Goal: Task Accomplishment & Management: Complete application form

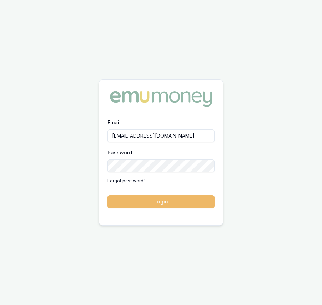
click at [151, 203] on button "Login" at bounding box center [160, 201] width 107 height 13
click at [151, 203] on form "Email eujin.ooi@emumoney.com.au Password Forgot password? Login" at bounding box center [160, 163] width 107 height 90
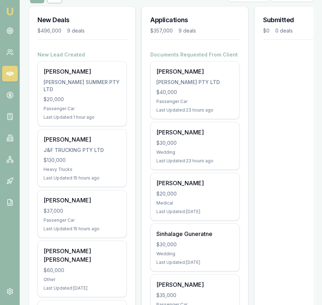
scroll to position [101, 0]
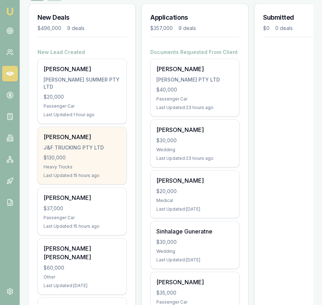
click at [111, 149] on div "J&F TRUCKING PTY LTD" at bounding box center [82, 147] width 77 height 7
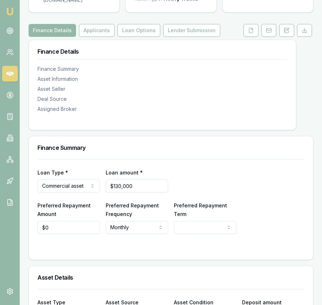
scroll to position [95, 0]
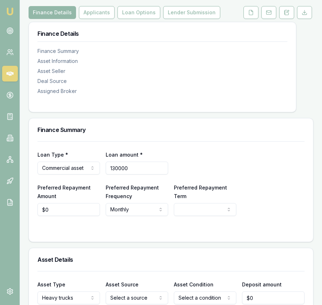
click at [138, 174] on input "130000" at bounding box center [137, 167] width 62 height 13
type input "$116,999"
select select "60"
type input "$117,000"
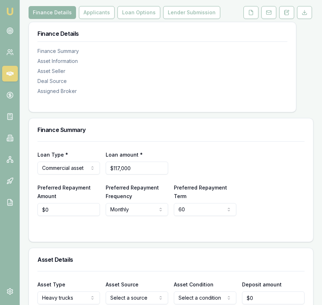
click at [187, 233] on form "Loan Type * Commercial asset Consumer loan Consumer asset Commercial loan Comme…" at bounding box center [170, 187] width 267 height 92
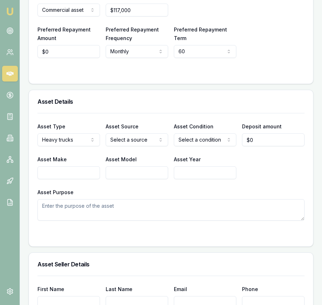
scroll to position [254, 0]
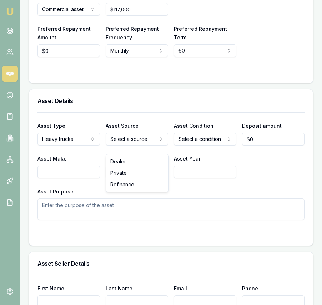
select select "USED"
click at [258, 143] on input "0" at bounding box center [273, 138] width 62 height 13
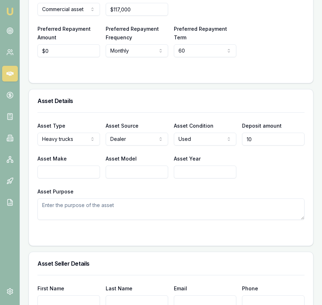
type input "1"
type input "$13,000"
click at [197, 194] on div "Asset Purpose" at bounding box center [170, 203] width 267 height 33
click at [85, 178] on input "Asset Make" at bounding box center [68, 171] width 62 height 13
type input "Scania"
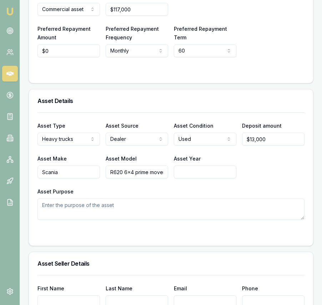
scroll to position [0, 1]
type input "R620 6x4 prime mover"
click at [188, 178] on input "Asset Year" at bounding box center [205, 171] width 62 height 13
type input "2022"
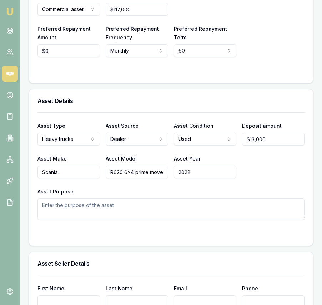
click at [159, 216] on textarea "Asset Purpose" at bounding box center [170, 208] width 267 height 21
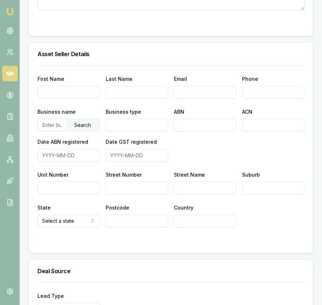
scroll to position [466, 0]
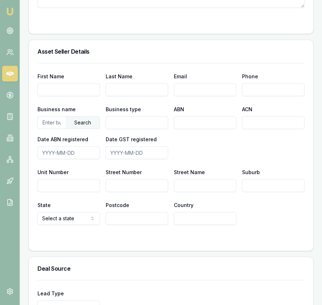
type textarea "prime mover haulage"
click at [54, 126] on input "text" at bounding box center [52, 121] width 28 height 11
click at [79, 129] on div "Search" at bounding box center [83, 122] width 34 height 12
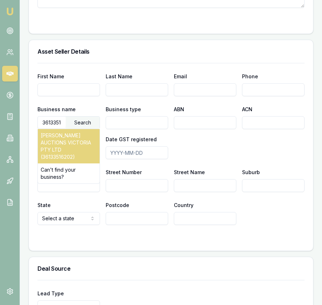
click at [75, 144] on div "SLATTERY AUCTIONS VICTORIA PTY LTD (36133516202)" at bounding box center [69, 146] width 62 height 34
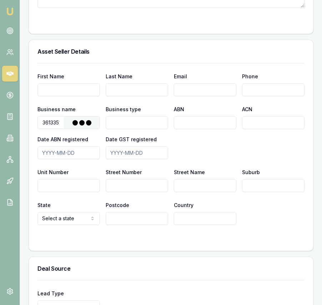
type input "SLATTERY AUCTIONS VICTORIA PTY LTD"
type input "Australian Private Company"
type input "36133516202"
type input "133516202"
type input "2008-10-01"
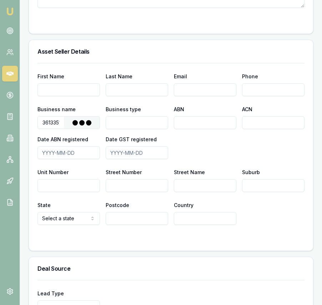
type input "2008-10-01"
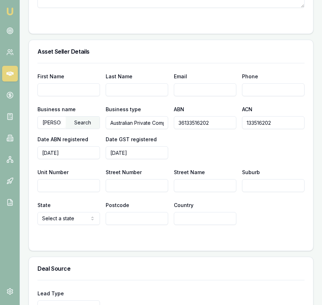
click at [207, 96] on input "Email" at bounding box center [205, 89] width 62 height 13
type input "melbourne@slatteryauctions.com.au"
click at [257, 96] on input "Phone" at bounding box center [273, 89] width 62 height 13
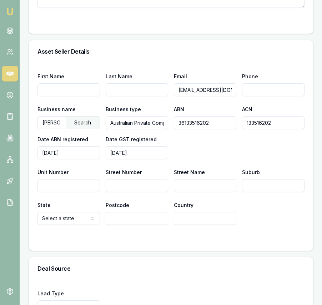
click at [181, 159] on div "Business name SLATTERY AUCTIONS VICTORIA PTY LTD Search Business type Australia…" at bounding box center [170, 132] width 267 height 54
click at [157, 191] on input "Street Number" at bounding box center [137, 185] width 62 height 13
type input "41-45"
type input "Hydrive Close"
type input "Dandenong South"
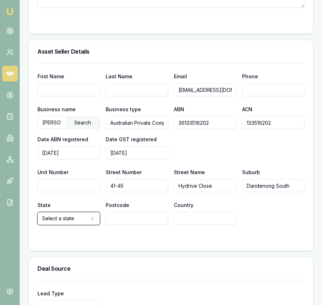
select select "VIC"
type input "3175"
type input "Australia"
click at [154, 242] on form "First Name Last Name Email melbourne@slatteryauctions.com.au Phone Business nam…" at bounding box center [170, 152] width 267 height 179
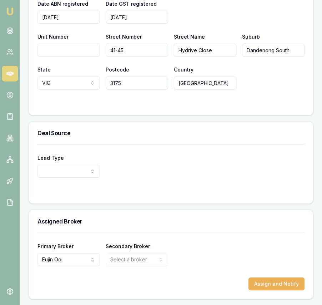
scroll to position [608, 0]
select select "PARTNER"
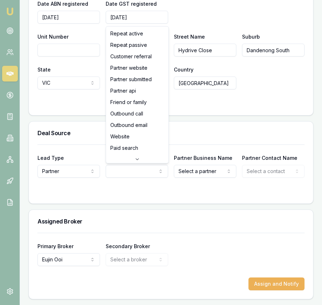
select select "PARTNER_SUBMITTED"
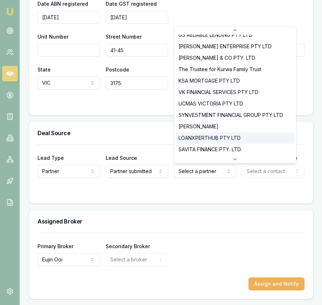
scroll to position [31, 0]
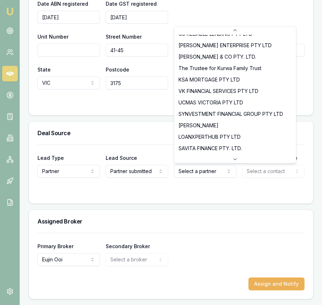
select select "LOANXPERTHUB PTY LTD"
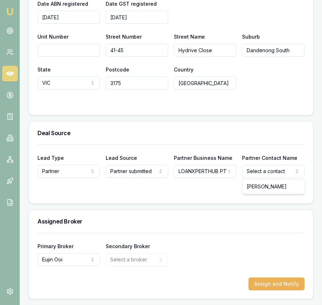
select select "Pankaj Dheer"
click at [270, 131] on h3 "Deal Source" at bounding box center [170, 133] width 267 height 6
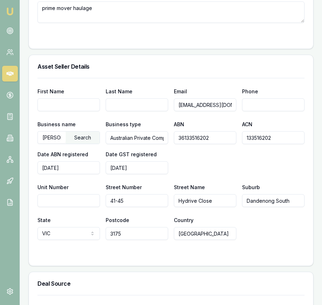
scroll to position [0, 0]
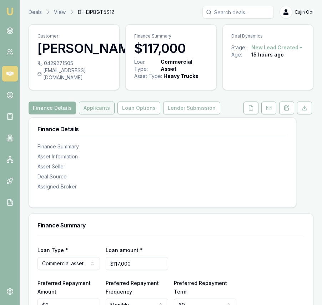
click at [96, 112] on button "Applicants" at bounding box center [97, 107] width 36 height 13
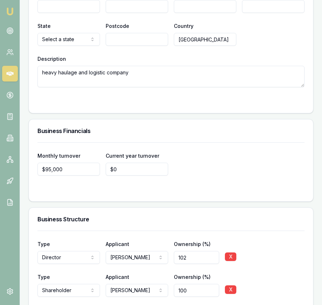
scroll to position [1804, 0]
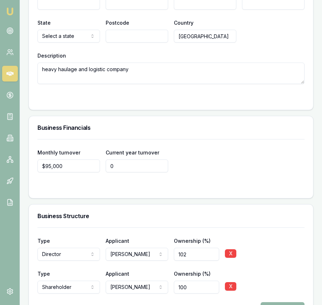
click at [123, 171] on input "0" at bounding box center [137, 165] width 62 height 13
type input "$1,045,000"
click at [181, 139] on div "Business Financials" at bounding box center [171, 127] width 284 height 23
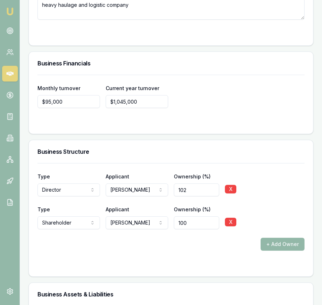
scroll to position [1869, 0]
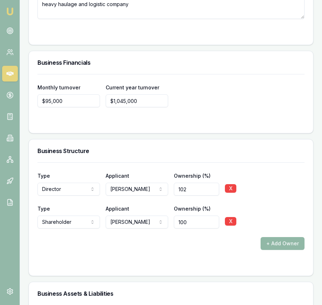
click at [281, 250] on button "+ Add Owner" at bounding box center [283, 243] width 44 height 13
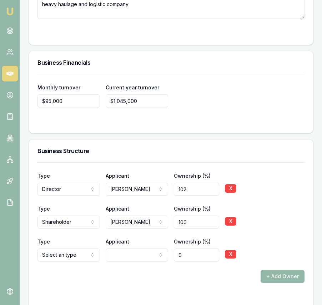
scroll to position [1869, 0]
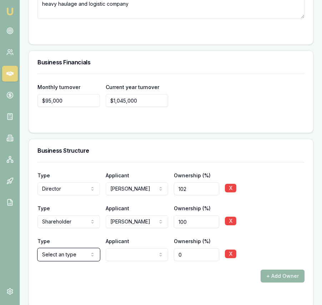
drag, startPoint x: 222, startPoint y: 282, endPoint x: 235, endPoint y: 275, distance: 14.3
click at [232, 258] on button "X" at bounding box center [230, 253] width 11 height 9
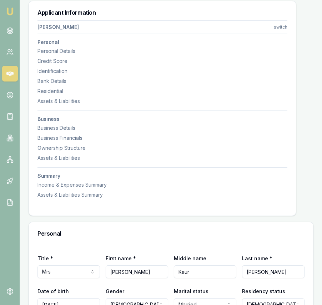
scroll to position [0, 0]
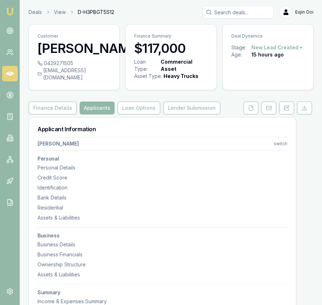
click at [280, 154] on nav "Gurpreet Jawandha switch Personal Personal Details Credit Score Identification …" at bounding box center [162, 224] width 250 height 181
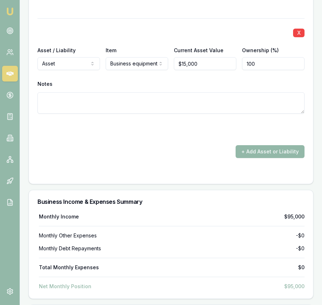
scroll to position [2279, 0]
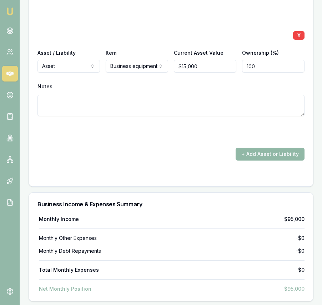
click at [249, 159] on button "+ Add Asset or Liability" at bounding box center [270, 153] width 69 height 13
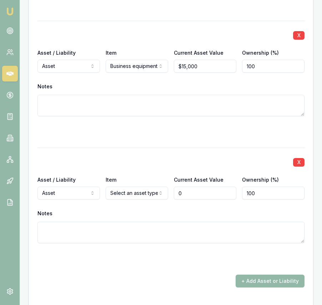
type input "$0"
select select "LIABILITY"
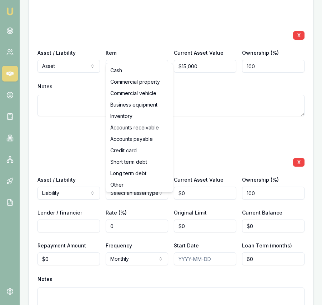
select select "COMMERCIAL_VEHICLE"
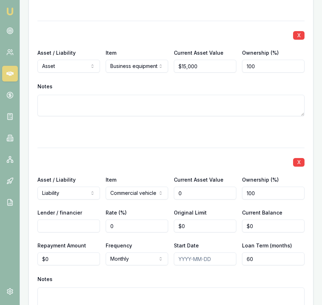
click at [187, 199] on input "0" at bounding box center [205, 192] width 62 height 13
type input "$60,000"
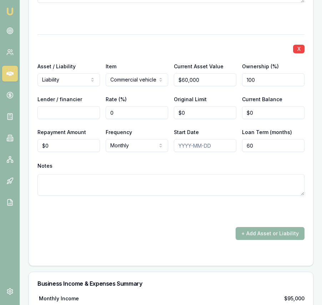
scroll to position [2392, 0]
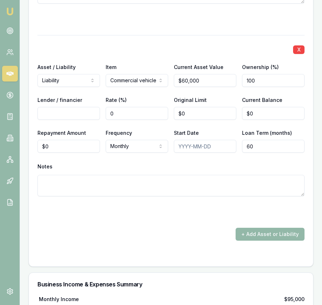
click at [81, 120] on input "Lender / financier" at bounding box center [68, 113] width 62 height 13
type input "Morris Finance"
type input "$46,045"
type input "0"
type input "$46,045"
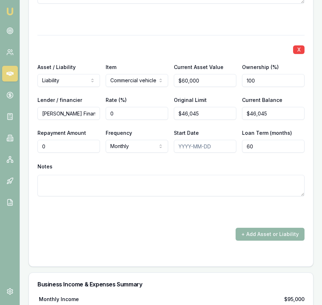
click at [50, 152] on input "0" at bounding box center [68, 146] width 62 height 13
type input "$0"
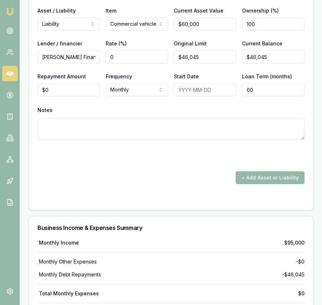
scroll to position [2448, 0]
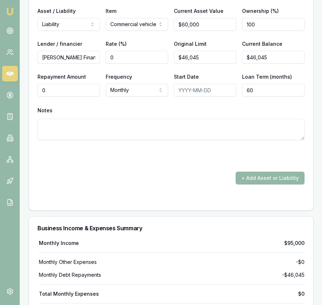
click at [59, 96] on input "0" at bounding box center [68, 90] width 62 height 13
type input "$1,242"
click at [186, 95] on input "Start Date" at bounding box center [205, 90] width 62 height 13
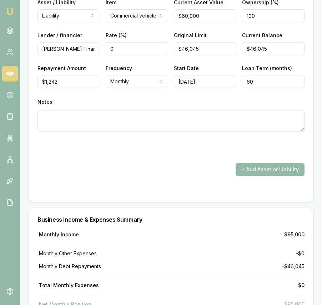
scroll to position [2452, 0]
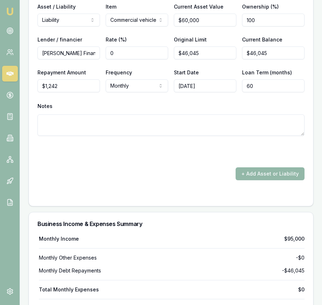
type input "2025-11-08"
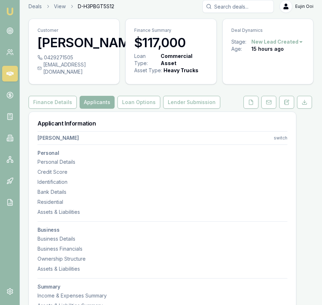
scroll to position [0, 0]
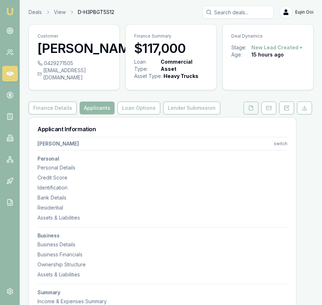
click at [250, 114] on button at bounding box center [250, 107] width 15 height 13
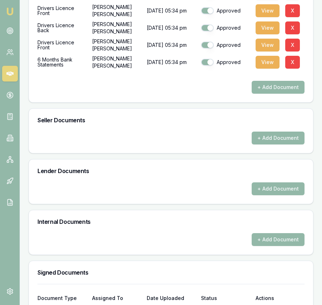
scroll to position [424, 0]
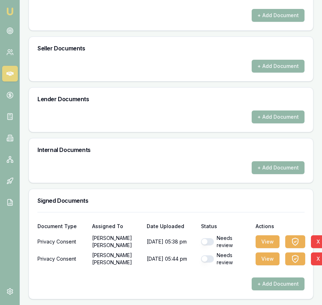
click at [211, 242] on button "button" at bounding box center [207, 241] width 13 height 7
checkbox input "true"
click at [208, 261] on button "button" at bounding box center [207, 258] width 13 height 7
checkbox input "true"
click at [266, 242] on button "View" at bounding box center [268, 241] width 24 height 13
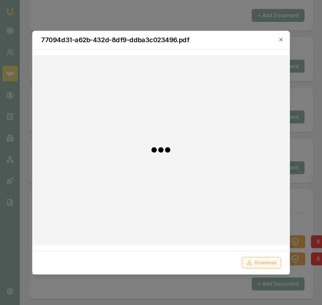
click at [275, 266] on button "Download" at bounding box center [261, 262] width 39 height 11
click at [299, 223] on div at bounding box center [161, 152] width 322 height 305
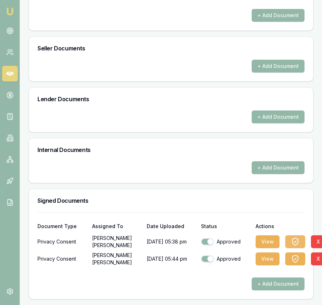
click at [297, 240] on icon "button" at bounding box center [295, 241] width 6 height 7
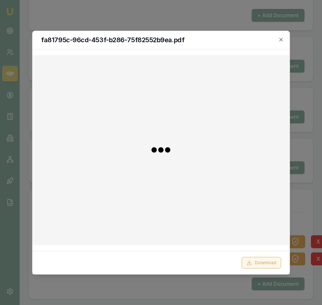
click at [272, 262] on button "Download" at bounding box center [261, 262] width 39 height 11
click at [311, 228] on div at bounding box center [161, 152] width 322 height 305
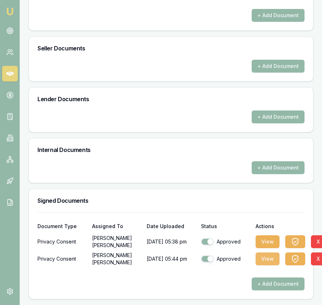
click at [275, 258] on button "View" at bounding box center [268, 258] width 24 height 13
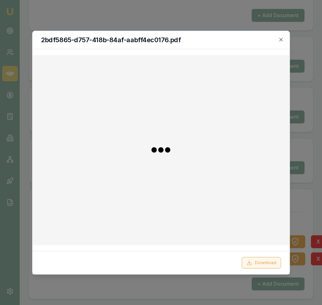
click at [273, 263] on button "Download" at bounding box center [261, 262] width 39 height 11
click at [313, 207] on div at bounding box center [161, 152] width 322 height 305
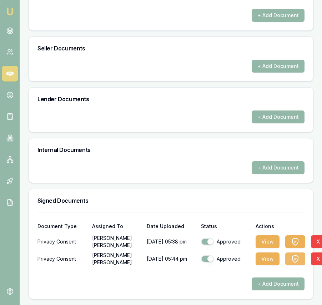
click at [298, 258] on icon "button" at bounding box center [295, 258] width 9 height 9
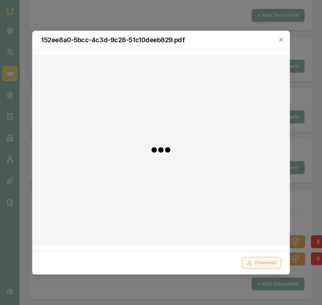
click at [272, 261] on button "Download" at bounding box center [261, 262] width 39 height 11
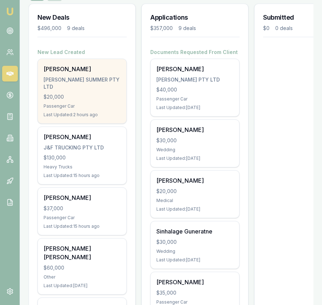
click at [114, 74] on div "HARVEY HAYS HARVEY PEYTON SUMMER PTY LTD $20,000 Passenger Car Last Updated: 2 …" at bounding box center [82, 91] width 89 height 64
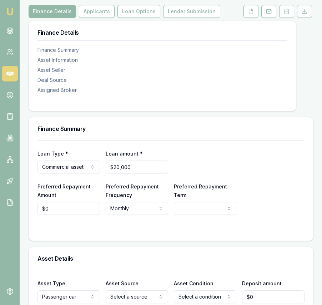
scroll to position [104, 0]
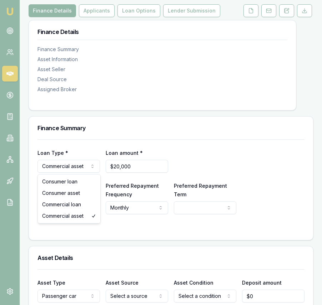
click at [91, 171] on html "Emu Broker Deals View D-ZUH3EQ0IL8 Eujin Ooi Toggle Menu Customer HARVEY HAYS 0…" at bounding box center [161, 48] width 322 height 305
select select "CONSUMER_LOAN"
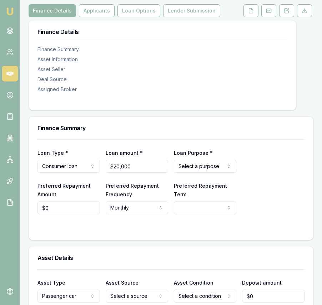
click at [194, 170] on html "Emu Broker Deals View D-ZUH3EQ0IL8 Eujin Ooi Toggle Menu Customer HARVEY HAYS 0…" at bounding box center [161, 48] width 322 height 305
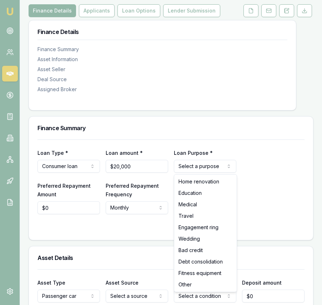
select select "OTHER"
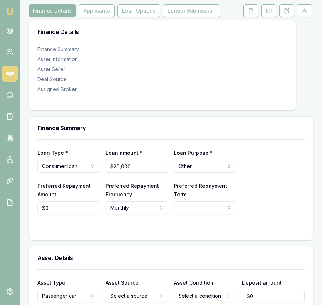
click at [276, 163] on div "Loan Type * Consumer loan Consumer loan Consumer asset Commercial loan Commerci…" at bounding box center [170, 160] width 267 height 24
select select "60"
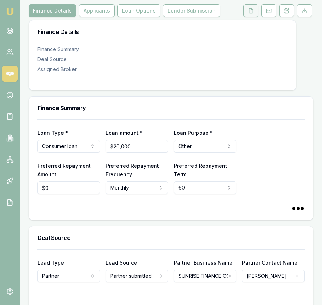
click at [249, 7] on button at bounding box center [250, 10] width 15 height 13
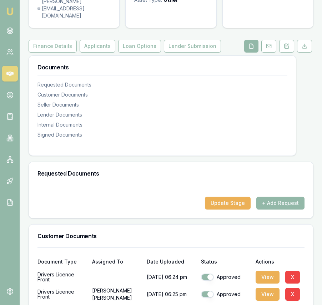
scroll to position [82, 0]
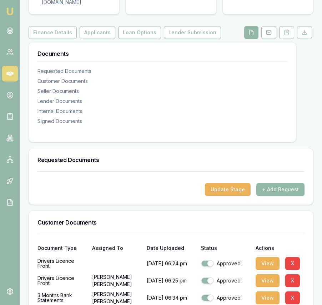
click at [278, 190] on button "+ Add Request" at bounding box center [280, 189] width 48 height 13
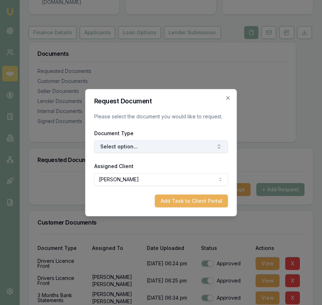
click at [165, 150] on button "Select option..." at bounding box center [161, 146] width 134 height 13
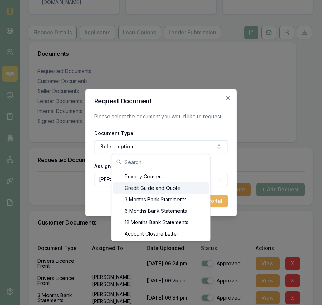
click at [160, 187] on div "Credit Guide and Quote" at bounding box center [161, 187] width 96 height 11
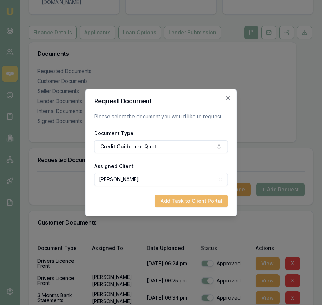
click at [167, 195] on button "Add Task to Client Portal" at bounding box center [191, 200] width 73 height 13
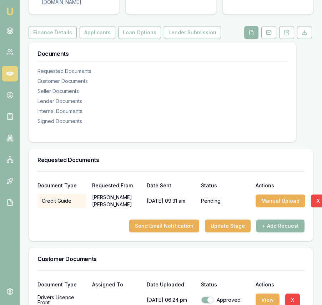
click at [273, 220] on button "+ Add Request" at bounding box center [280, 225] width 48 height 13
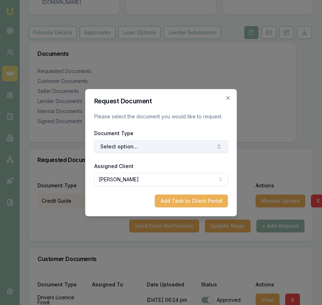
click at [160, 150] on button "Select option..." at bounding box center [161, 146] width 134 height 13
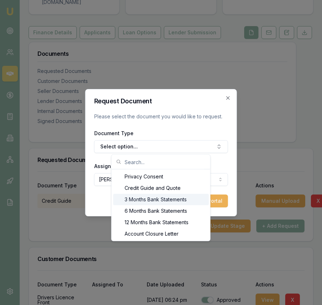
click at [156, 194] on div "3 Months Bank Statements" at bounding box center [161, 198] width 96 height 11
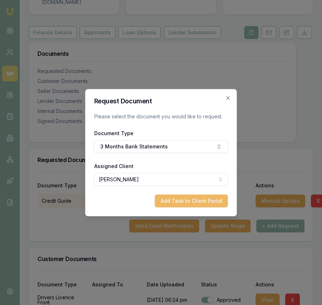
click at [176, 201] on button "Add Task to Client Portal" at bounding box center [191, 200] width 73 height 13
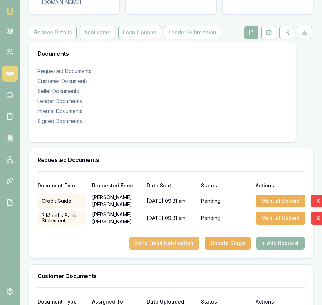
click at [189, 241] on button "Send Email Notification" at bounding box center [164, 242] width 70 height 13
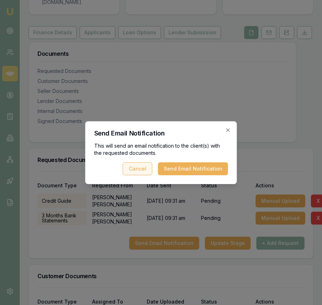
click at [186, 172] on button "Send Email Notification" at bounding box center [193, 168] width 70 height 13
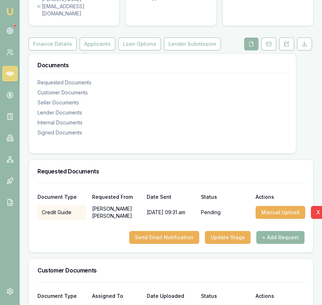
scroll to position [68, 0]
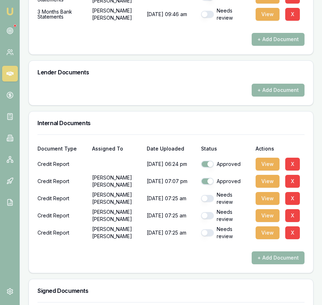
scroll to position [427, 0]
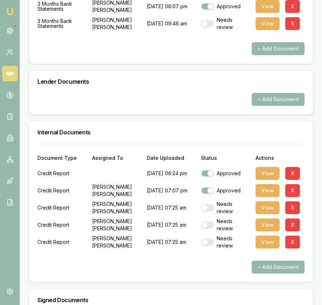
drag, startPoint x: 210, startPoint y: 209, endPoint x: 208, endPoint y: 214, distance: 5.0
click at [210, 209] on button "button" at bounding box center [207, 207] width 13 height 7
checkbox input "true"
click at [207, 221] on button "button" at bounding box center [207, 224] width 13 height 7
checkbox input "true"
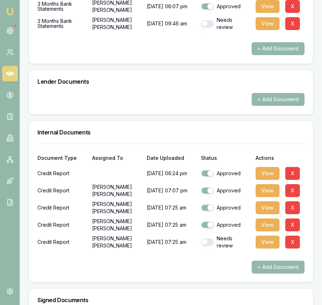
click at [208, 245] on div "Needs review" at bounding box center [225, 242] width 49 height 14
checkbox input "false"
checkbox input "true"
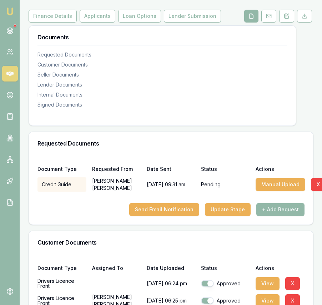
click at [167, 196] on div at bounding box center [170, 196] width 267 height 11
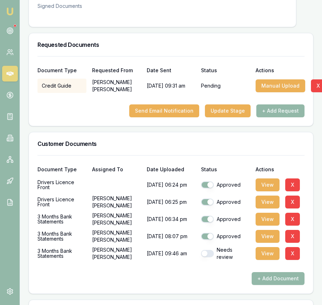
scroll to position [198, 0]
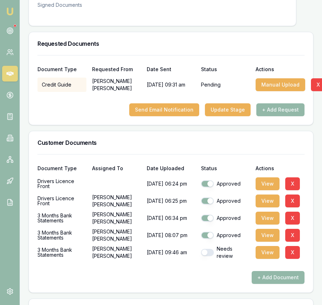
click at [206, 248] on div "Needs review" at bounding box center [225, 252] width 49 height 14
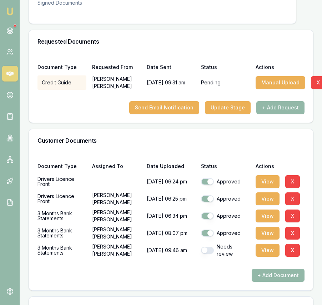
click at [210, 249] on button "button" at bounding box center [207, 249] width 13 height 7
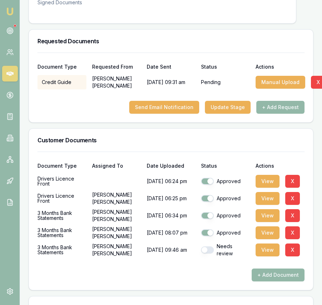
checkbox input "true"
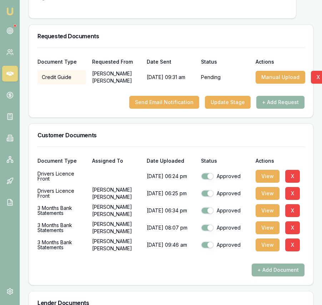
click at [260, 255] on div at bounding box center [170, 257] width 267 height 11
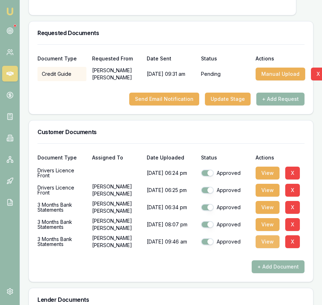
scroll to position [210, 0]
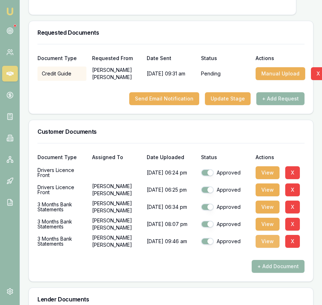
click at [257, 238] on button "View" at bounding box center [268, 241] width 24 height 13
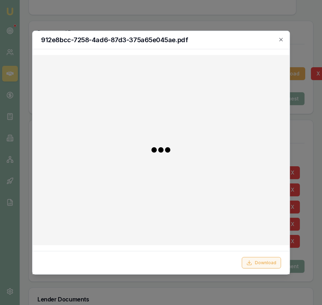
click at [258, 259] on button "Download" at bounding box center [261, 262] width 39 height 11
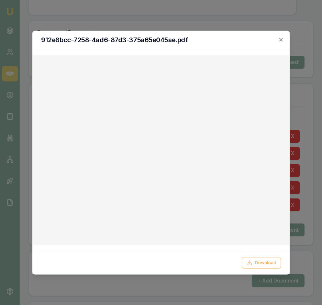
click at [278, 41] on icon "button" at bounding box center [281, 39] width 6 height 6
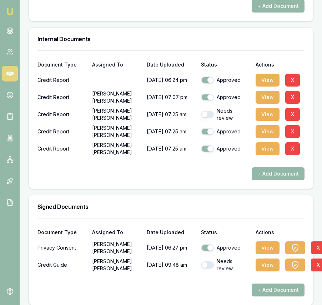
scroll to position [486, 0]
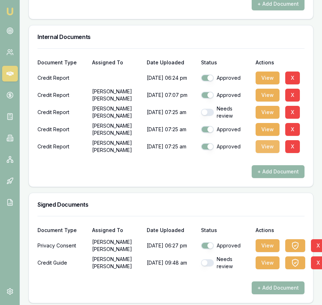
click at [266, 149] on button "View" at bounding box center [268, 146] width 24 height 13
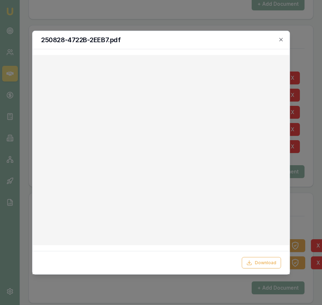
click at [255, 256] on div "Download" at bounding box center [160, 262] width 257 height 23
click at [280, 39] on icon "button" at bounding box center [280, 39] width 3 height 3
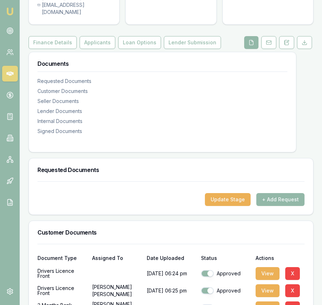
scroll to position [0, 0]
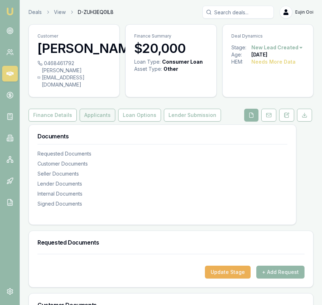
click at [99, 111] on button "Applicants" at bounding box center [98, 115] width 36 height 13
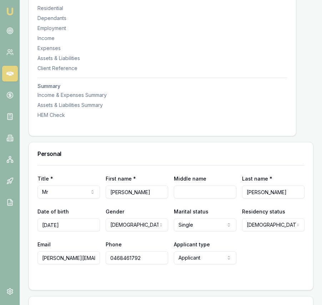
scroll to position [206, 0]
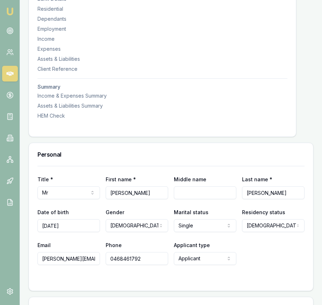
click at [82, 259] on input "harvey@heysindustries.com" at bounding box center [68, 258] width 62 height 13
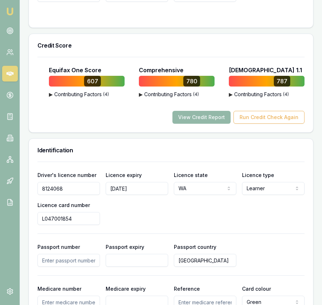
scroll to position [0, 0]
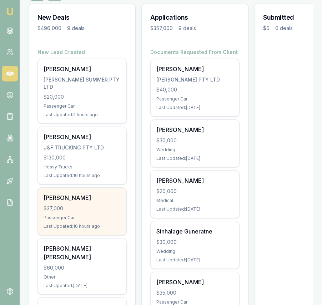
click at [113, 210] on div "$37,000" at bounding box center [82, 208] width 77 height 7
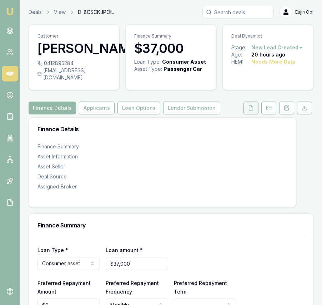
click at [244, 114] on button at bounding box center [250, 107] width 15 height 13
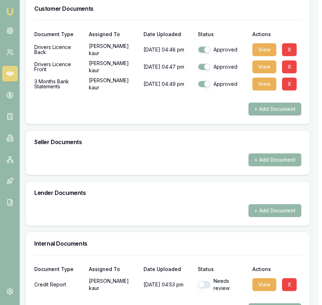
scroll to position [0, 3]
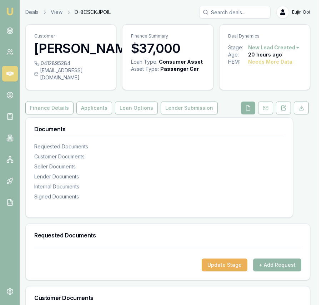
click at [249, 111] on icon at bounding box center [248, 108] width 6 height 6
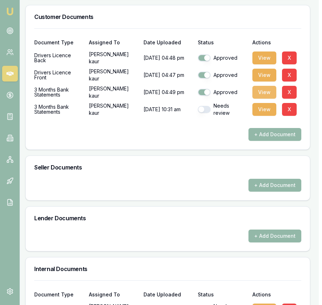
scroll to position [270, 3]
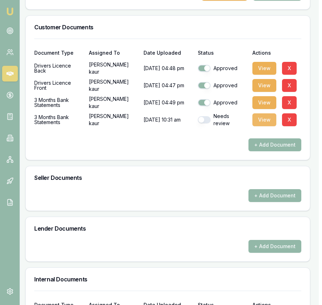
click at [267, 125] on button "View" at bounding box center [264, 119] width 24 height 13
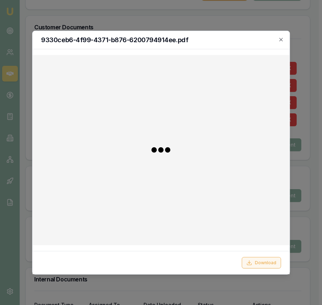
click at [260, 258] on button "Download" at bounding box center [261, 262] width 39 height 11
click at [281, 38] on icon "button" at bounding box center [280, 39] width 3 height 3
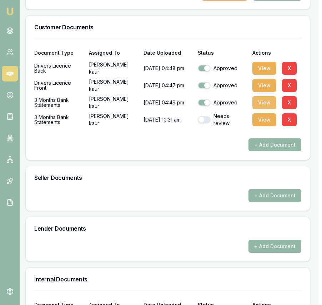
click at [262, 109] on button "View" at bounding box center [264, 102] width 24 height 13
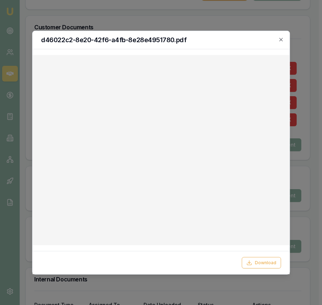
click at [277, 38] on div "d46022c2-8e20-42f6-a4fb-8e28e4951780.pdf Download Close" at bounding box center [161, 151] width 258 height 243
click at [282, 38] on icon "button" at bounding box center [281, 39] width 6 height 6
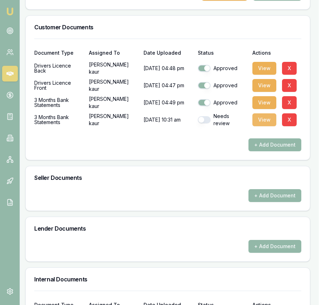
click at [255, 126] on button "View" at bounding box center [264, 119] width 24 height 13
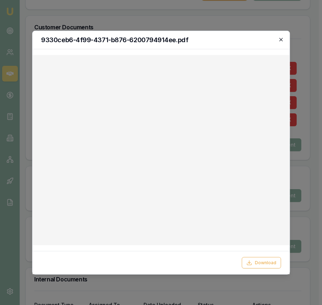
click at [283, 36] on icon "button" at bounding box center [281, 39] width 6 height 6
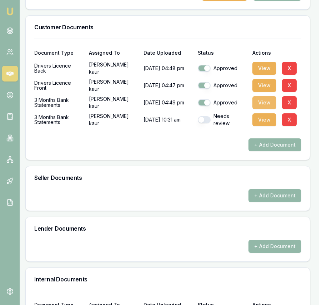
click at [259, 105] on button "View" at bounding box center [264, 102] width 24 height 13
